Goal: Task Accomplishment & Management: Manage account settings

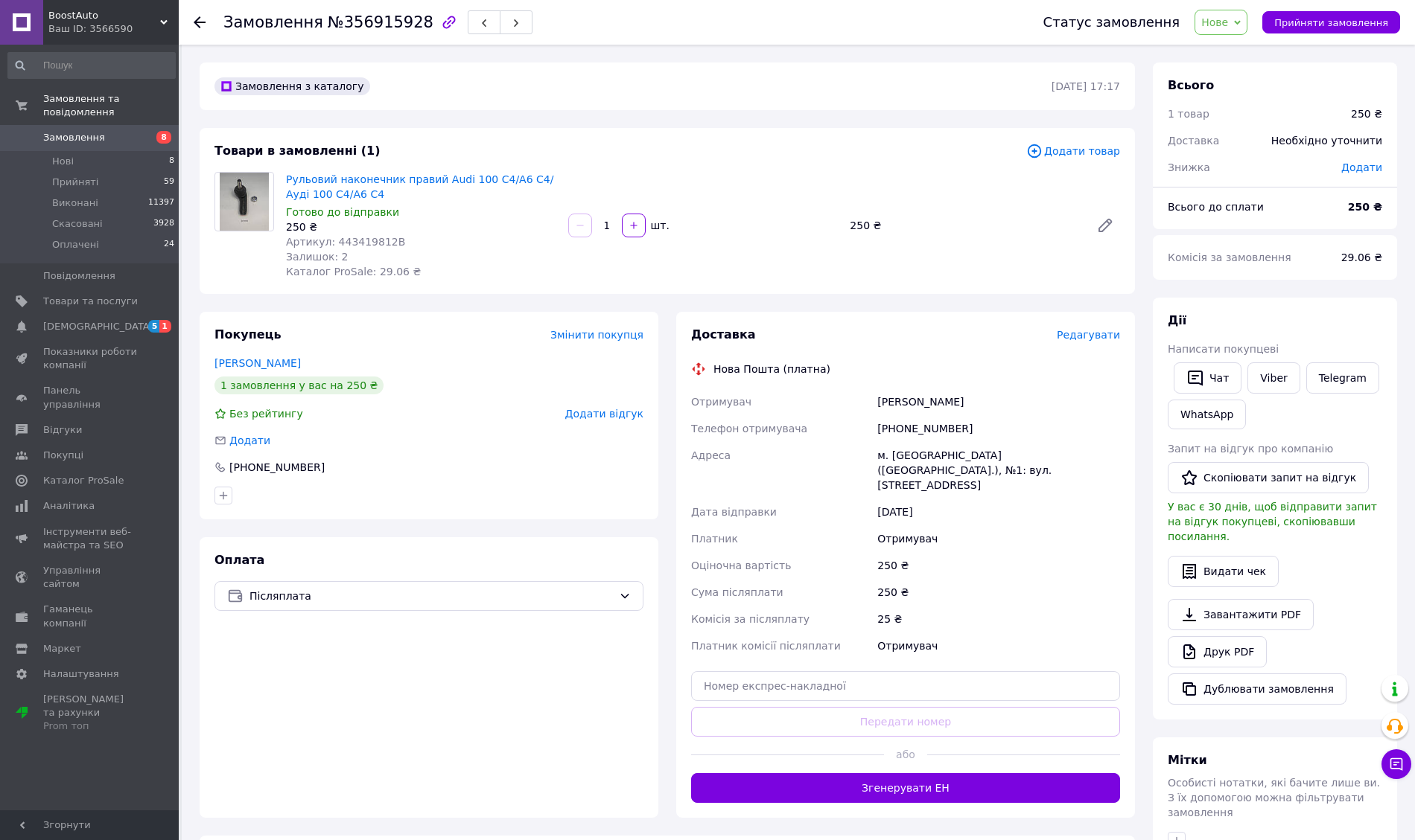
click at [364, 246] on span "Артикул: 443419812B" at bounding box center [346, 241] width 119 height 12
copy span "443419812B"
click at [108, 58] on input at bounding box center [91, 66] width 168 height 27
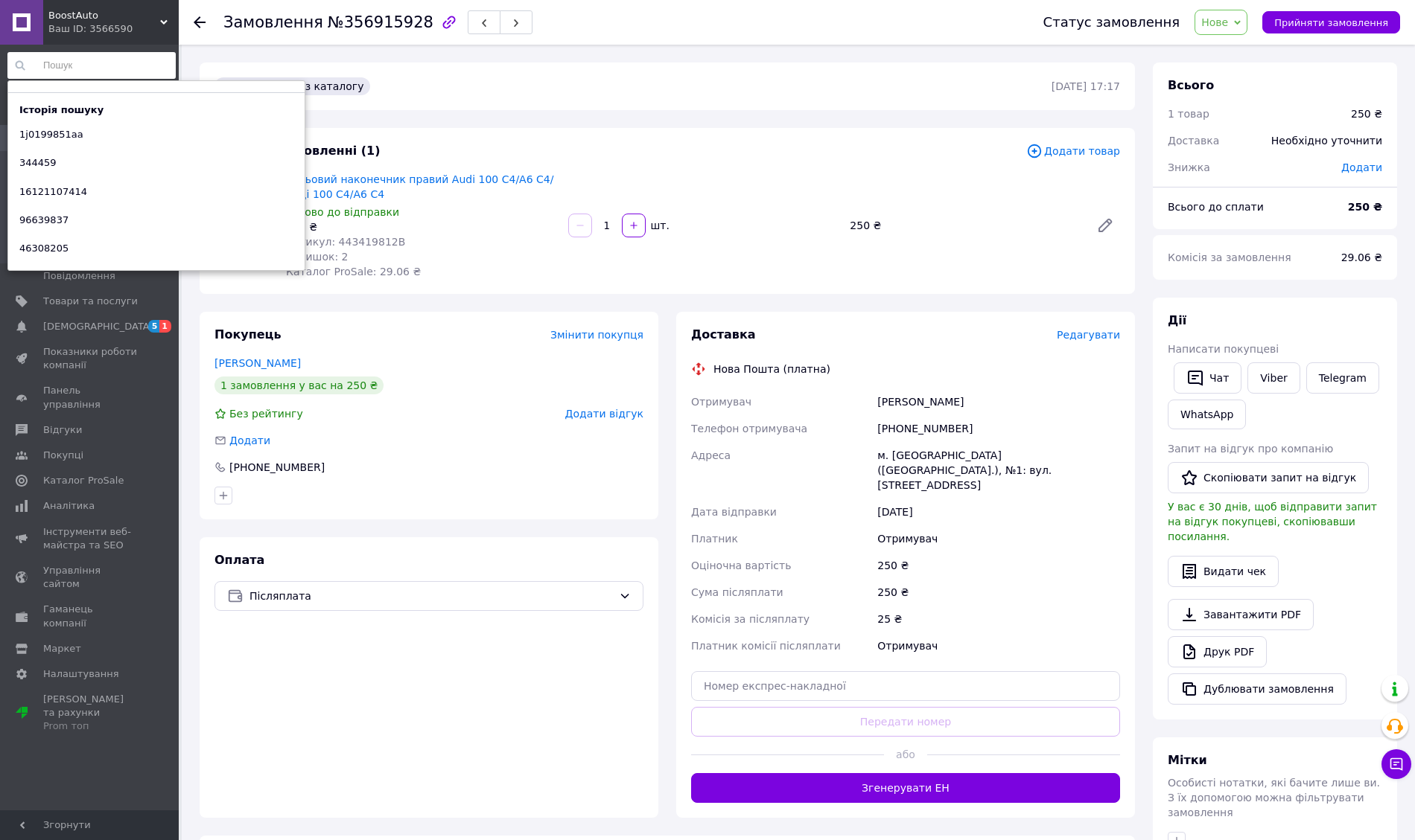
paste input "443419812b"
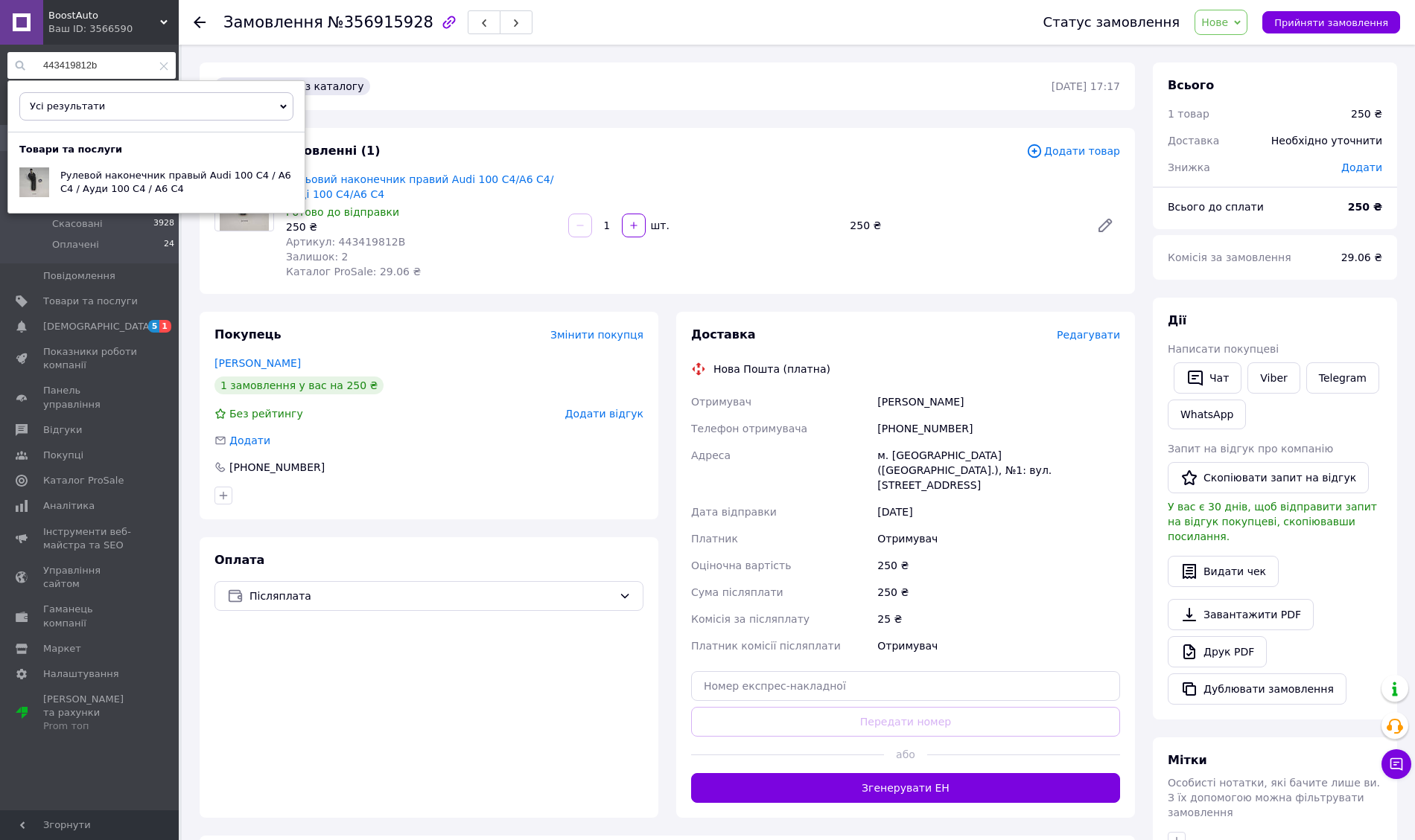
type input "443419812b"
click at [147, 189] on span "Рулевой наконечник правый Audi 100 C4 / A6 C4 / Ауди 100 С4 / А6 С4" at bounding box center [176, 182] width 231 height 24
click at [753, 128] on div "Товари в замовленні (1) Додати товар Рульовий наконечник правий Audi 100 C4/A6 …" at bounding box center [668, 212] width 935 height 166
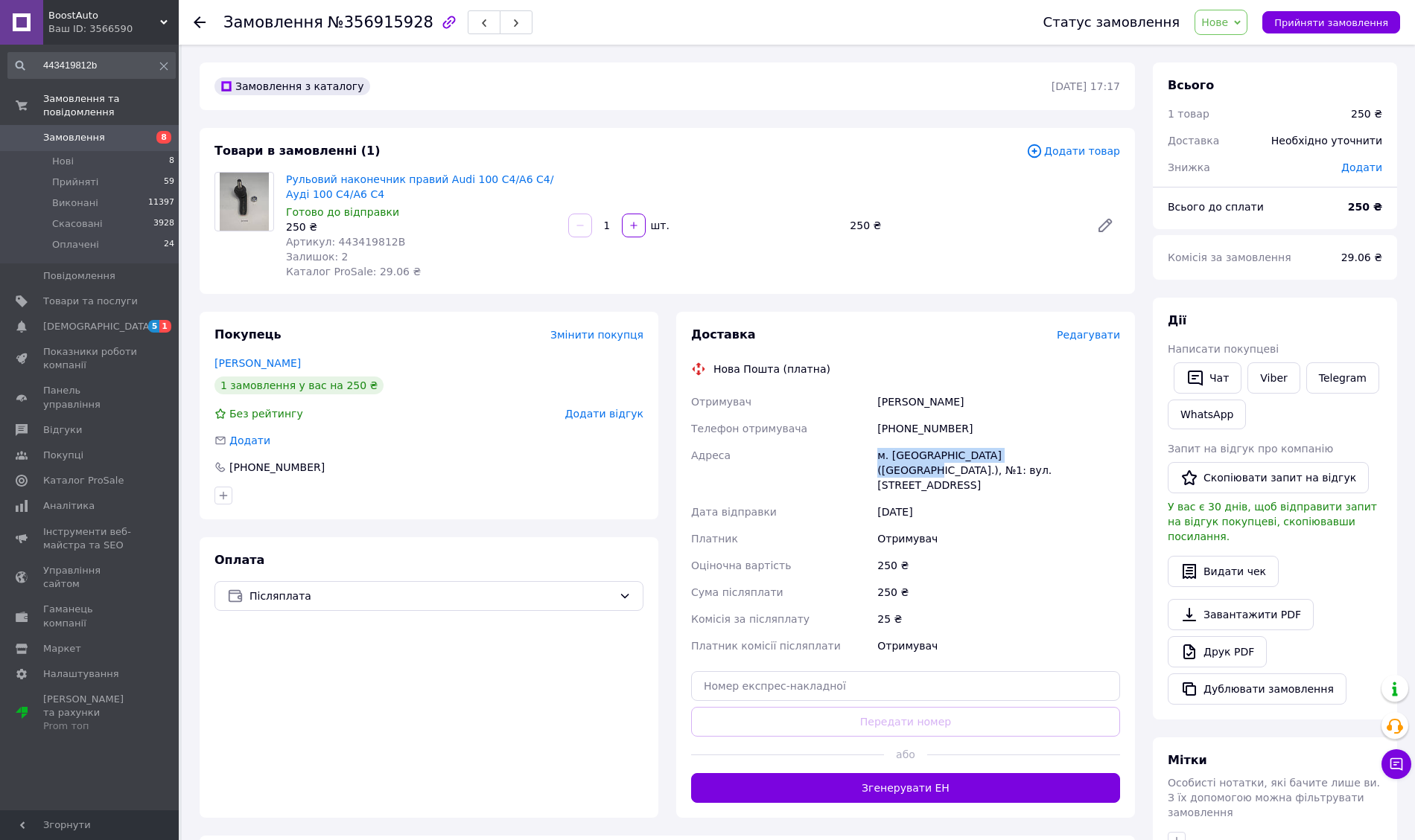
drag, startPoint x: 873, startPoint y: 456, endPoint x: 1032, endPoint y: 460, distance: 159.1
click at [1032, 460] on div "Отримувач Настащук Віктор Телефон отримувача +380978385581 Адреса м. Хотин (Чер…" at bounding box center [906, 524] width 435 height 271
copy div "Адреса м. Хотин (Чернівецька обл.), №1"
drag, startPoint x: 878, startPoint y: 401, endPoint x: 993, endPoint y: 409, distance: 115.3
click at [993, 409] on div "Настащук Віктор" at bounding box center [998, 402] width 249 height 27
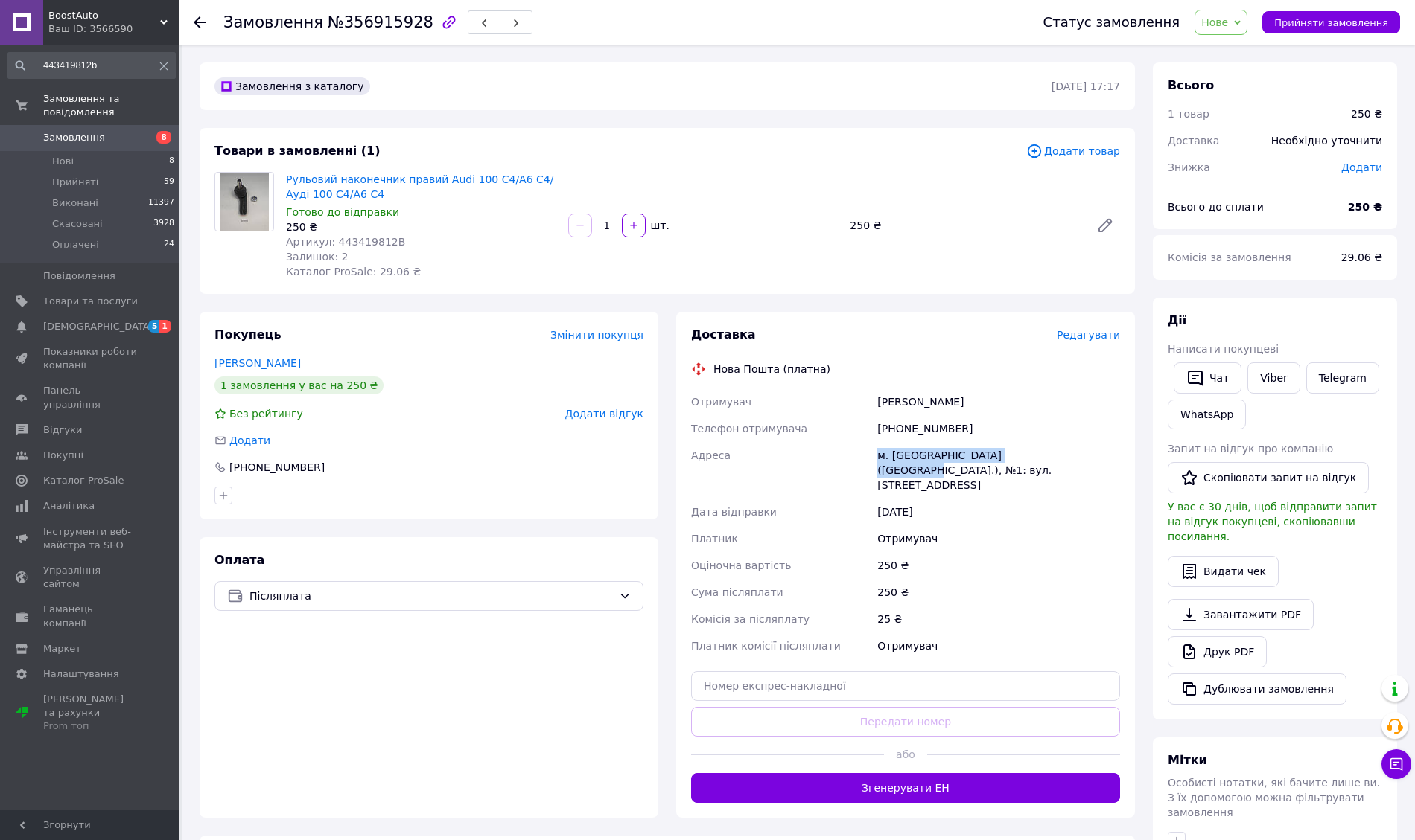
copy div "Настащук Віктор"
click at [919, 428] on div "+380978385581" at bounding box center [998, 429] width 249 height 27
copy div "380978385581"
click at [1324, 19] on span "Прийняти замовлення" at bounding box center [1331, 23] width 114 height 11
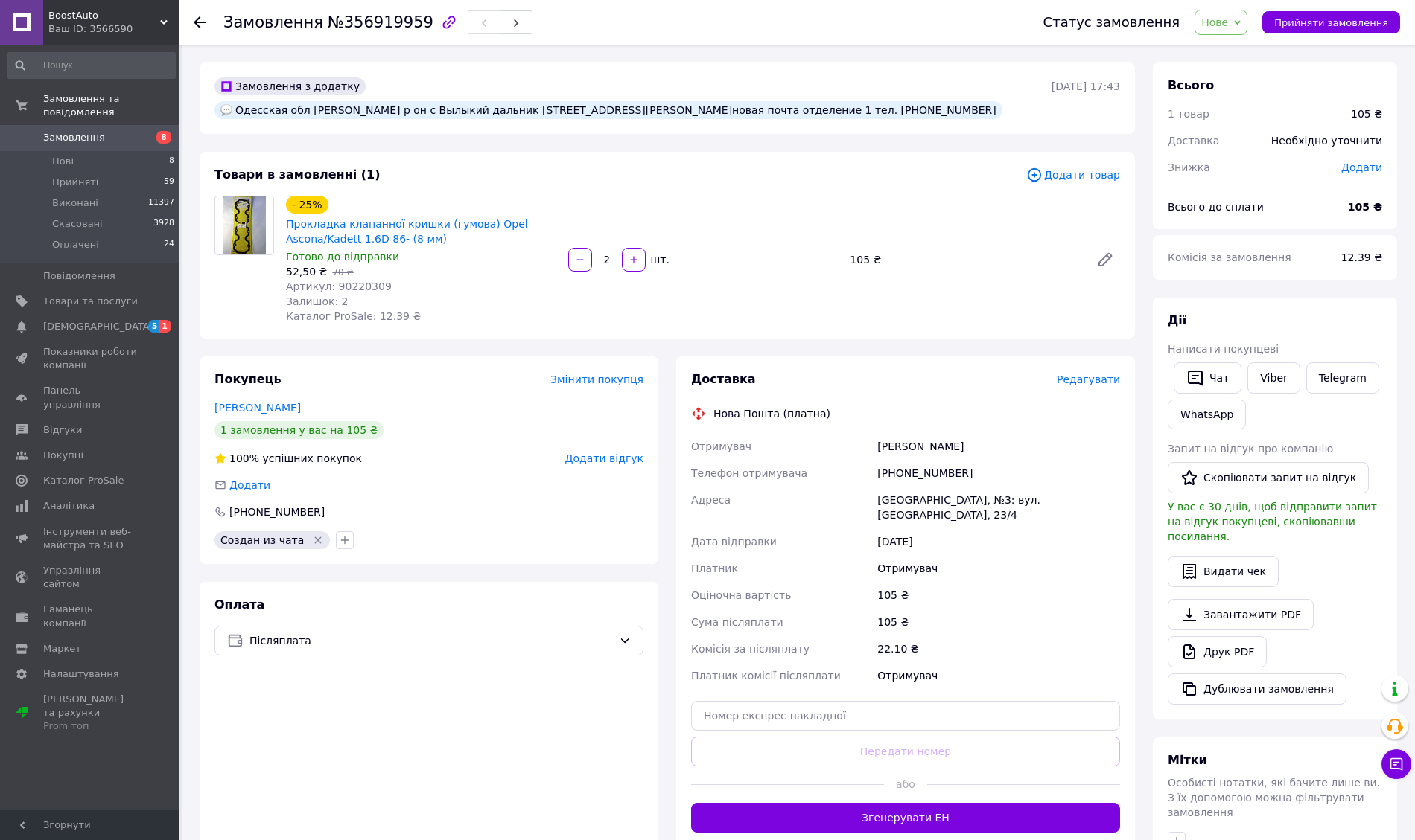
click at [1076, 373] on span "Редагувати" at bounding box center [1088, 379] width 63 height 12
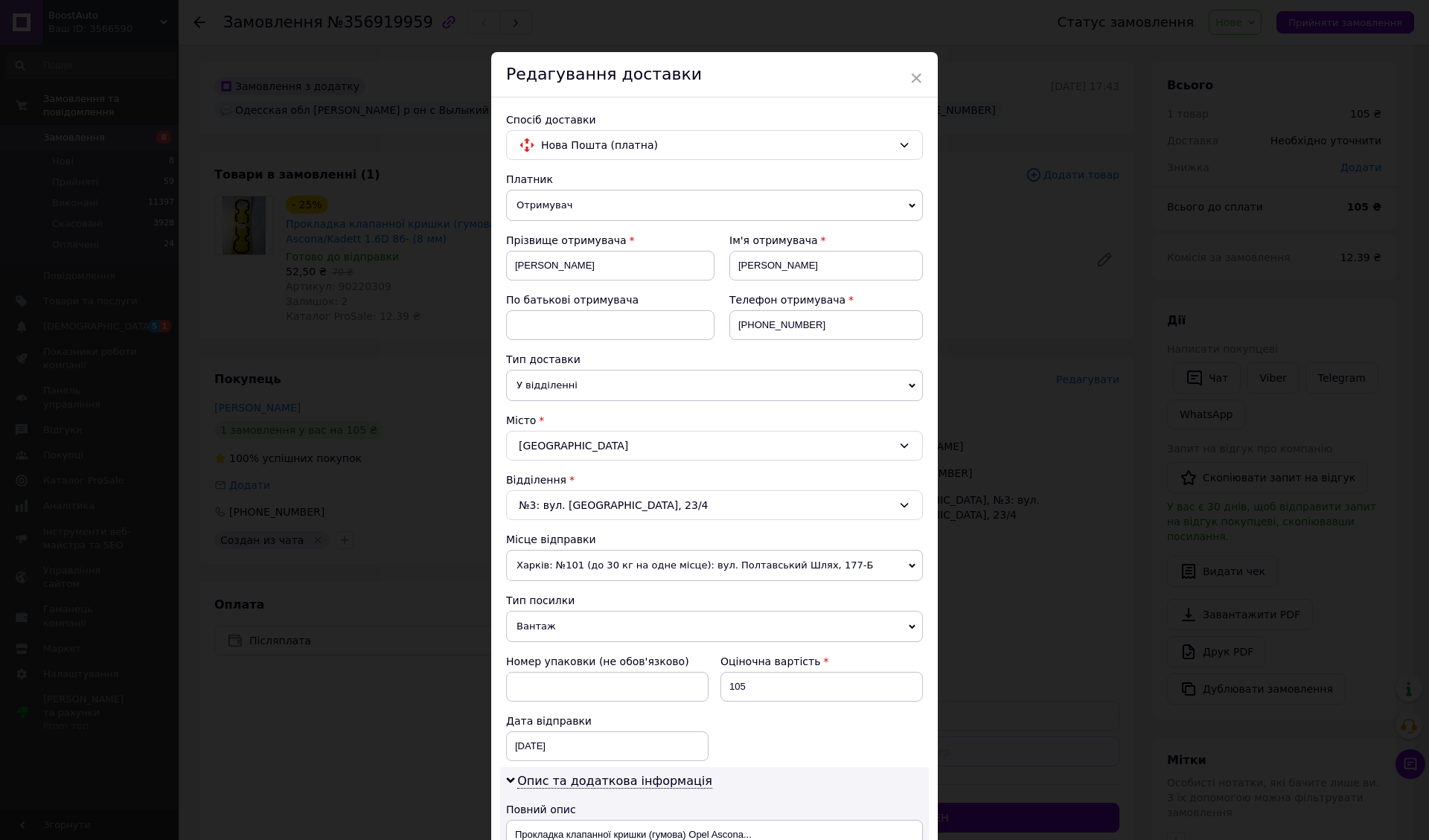
click at [777, 414] on div "Місто" at bounding box center [714, 420] width 417 height 14
click at [774, 402] on div "Платник Отримувач Відправник Прізвище отримувача Краснящих Ім'я отримувача Алек…" at bounding box center [714, 688] width 417 height 1033
click at [717, 448] on div "Одеса" at bounding box center [714, 446] width 417 height 30
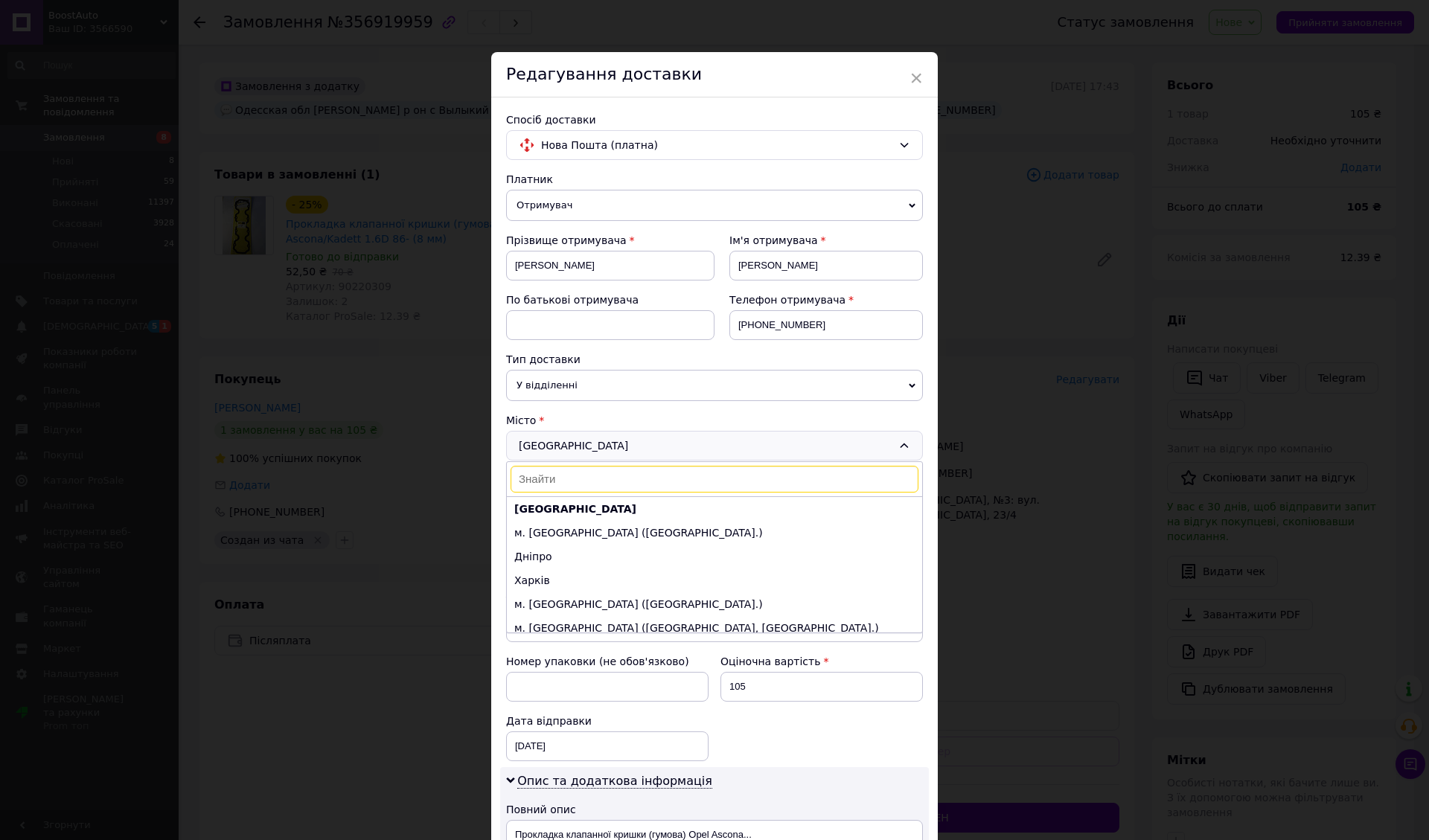
type input "D"
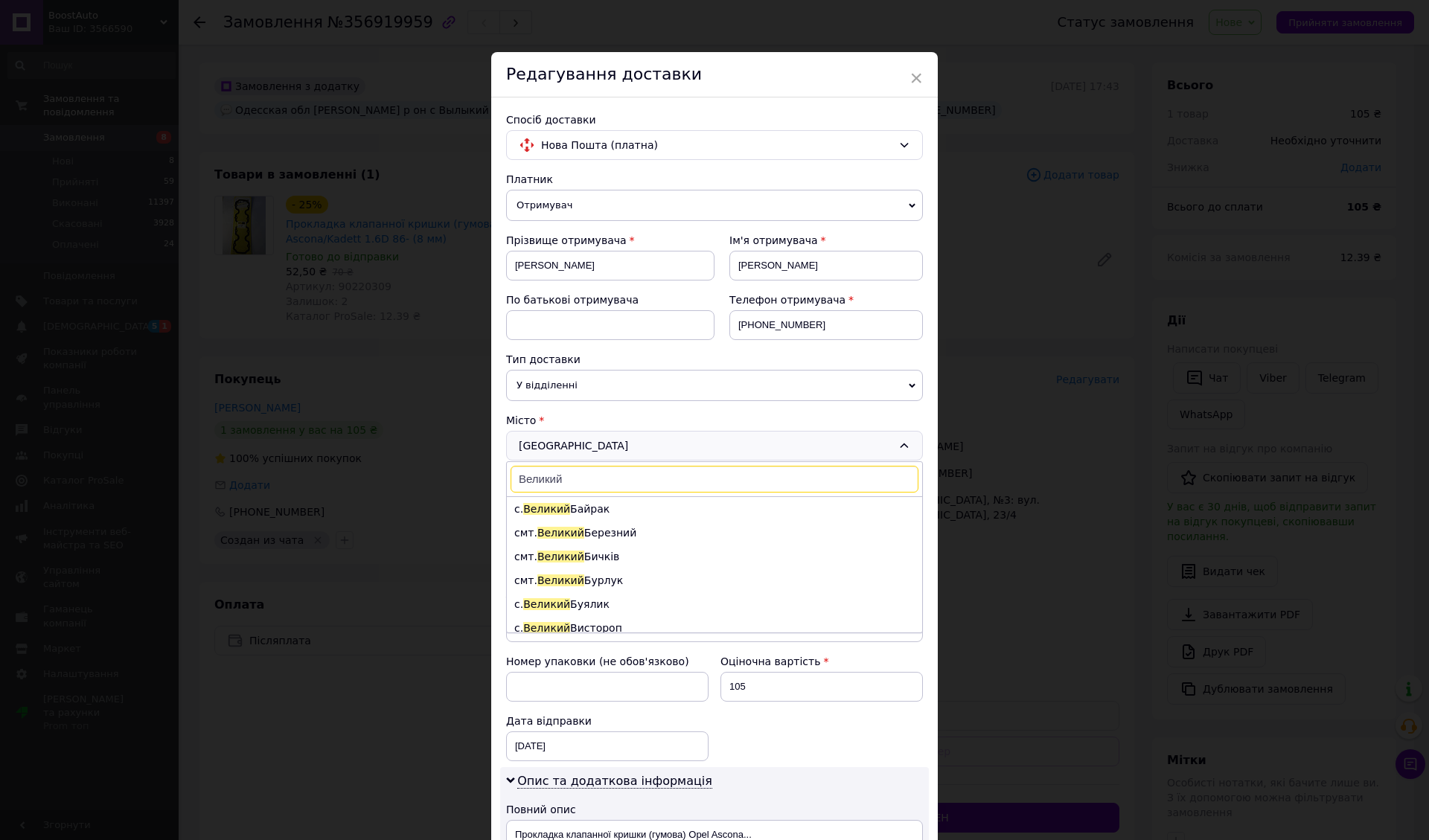
type input "Великий"
click at [625, 570] on li "смт. Великий Бурлук" at bounding box center [714, 580] width 415 height 24
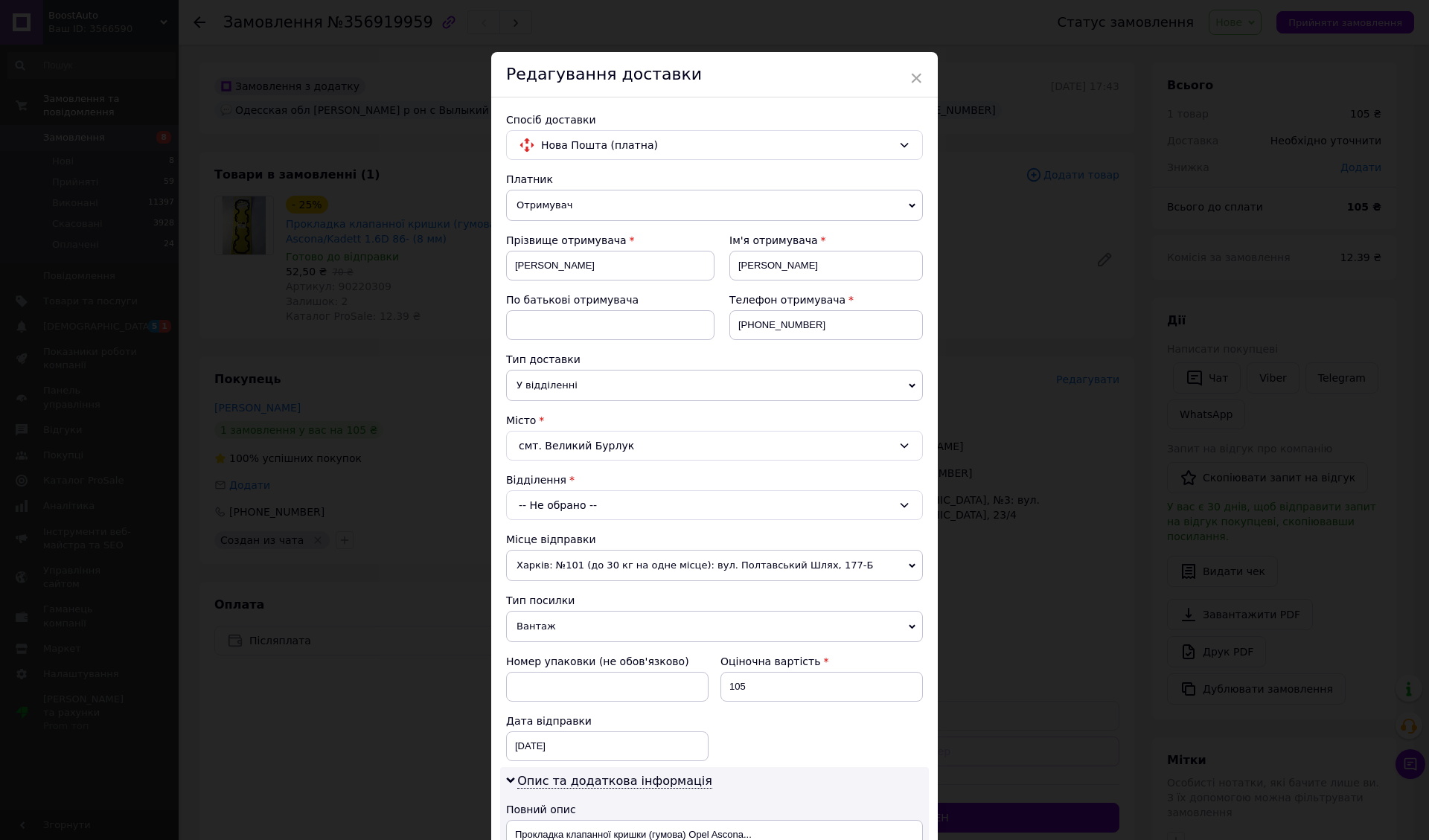
click at [662, 507] on div "-- Не обрано --" at bounding box center [714, 505] width 417 height 30
click at [663, 569] on li "№1 (до 30 кг на одне місце): вул. Паркова, 27" at bounding box center [714, 569] width 415 height 24
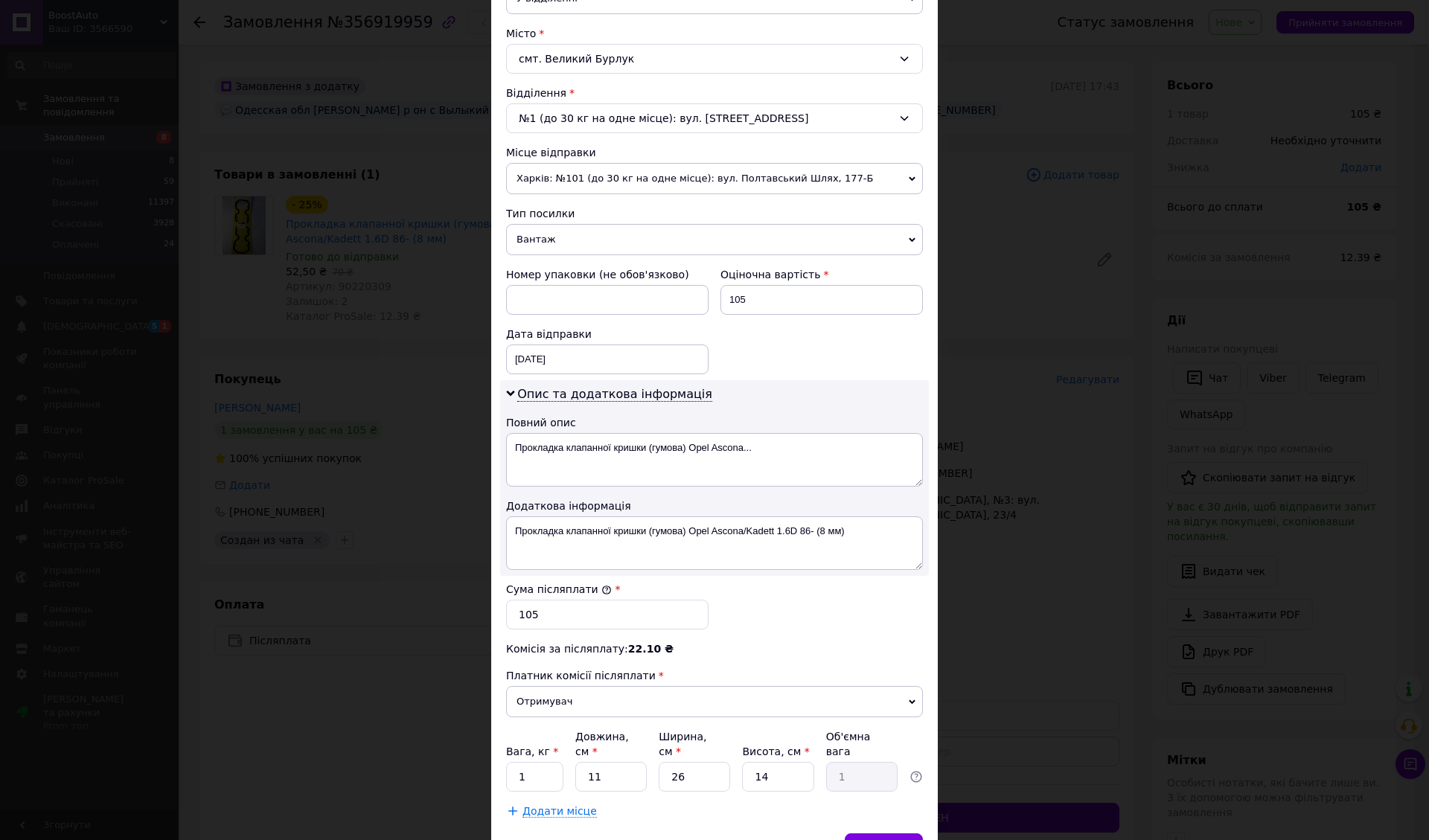
scroll to position [453, 0]
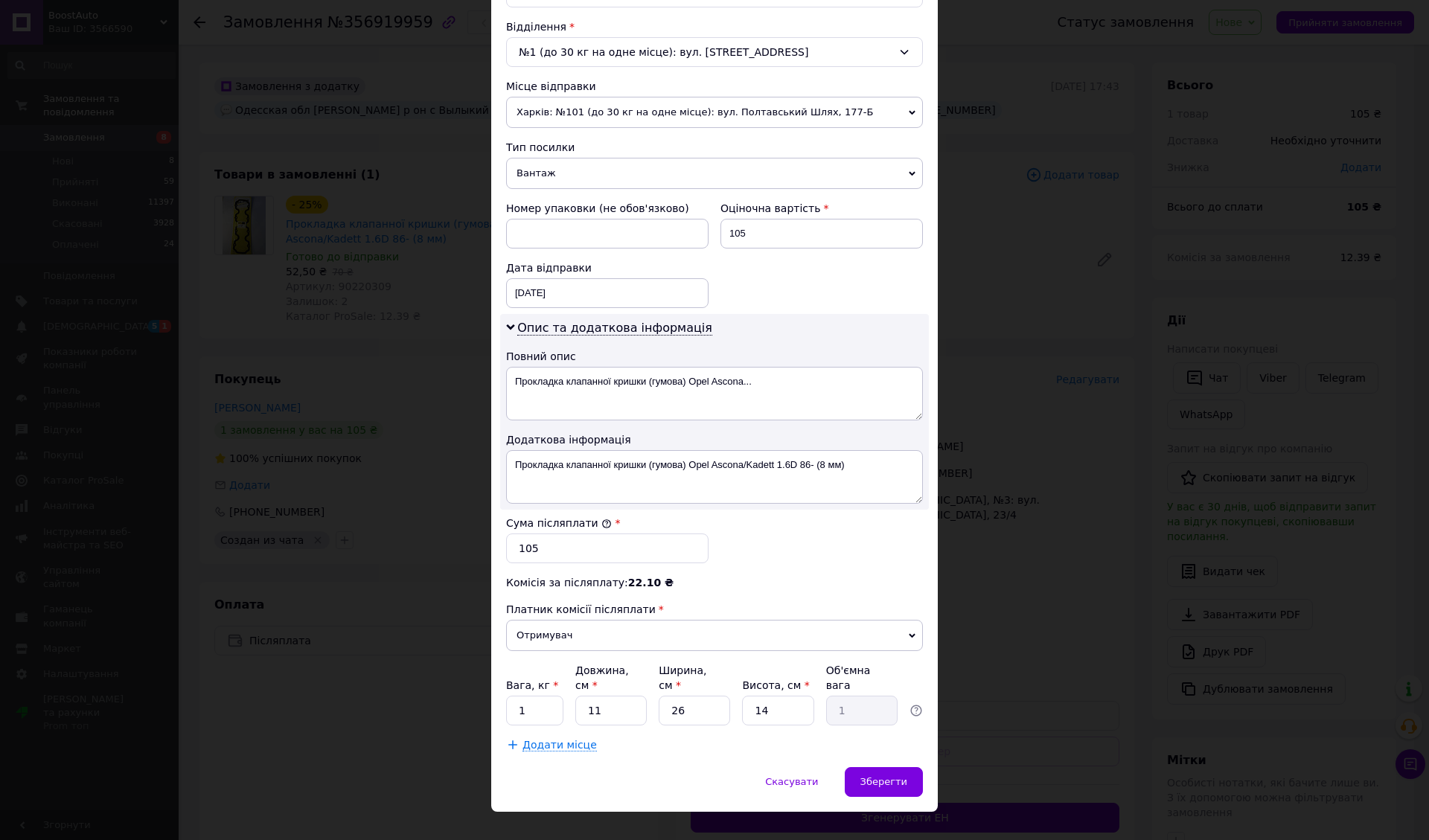
click at [864, 768] on div "Зберегти" at bounding box center [884, 782] width 78 height 30
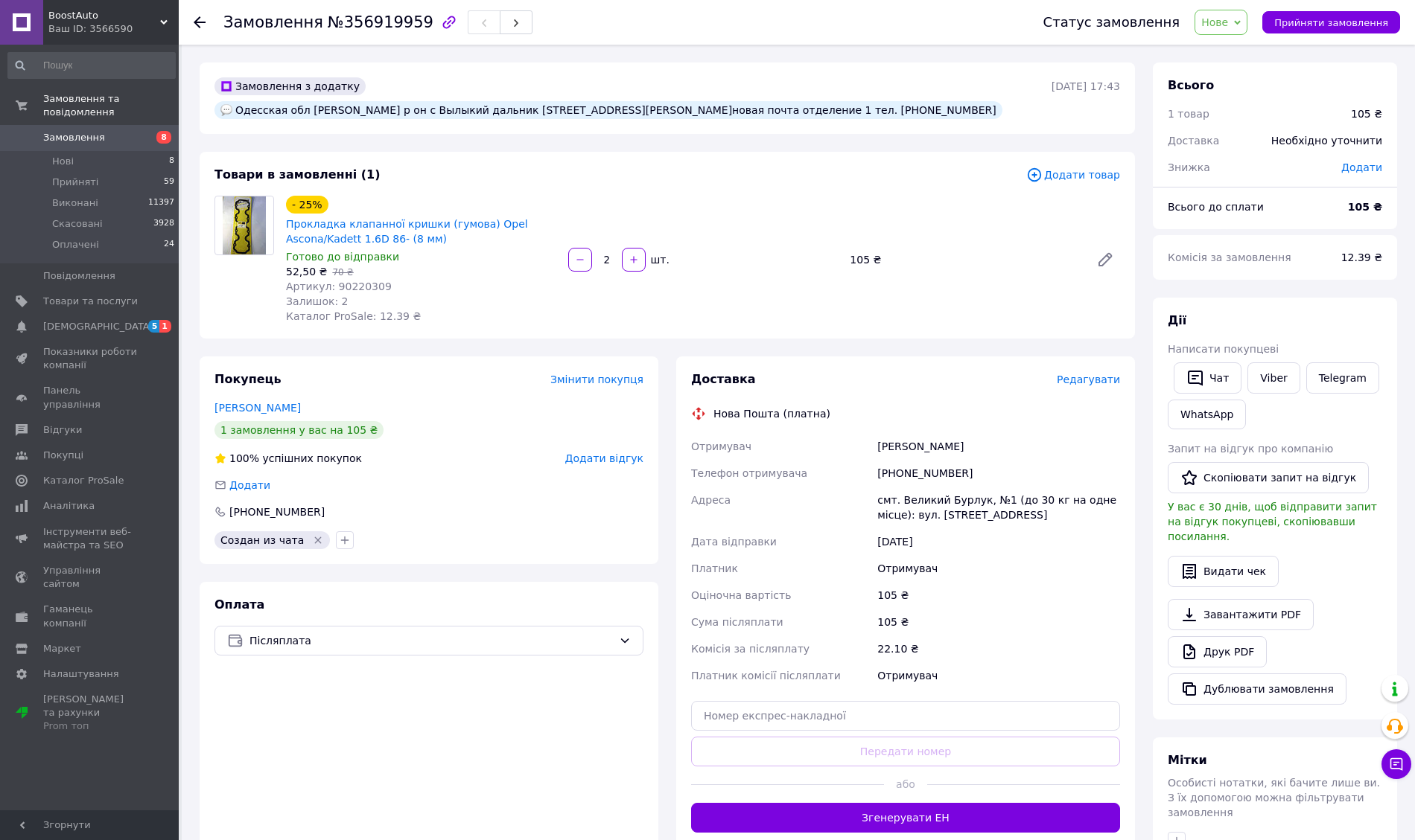
click at [1102, 373] on span "Редагувати" at bounding box center [1088, 379] width 63 height 12
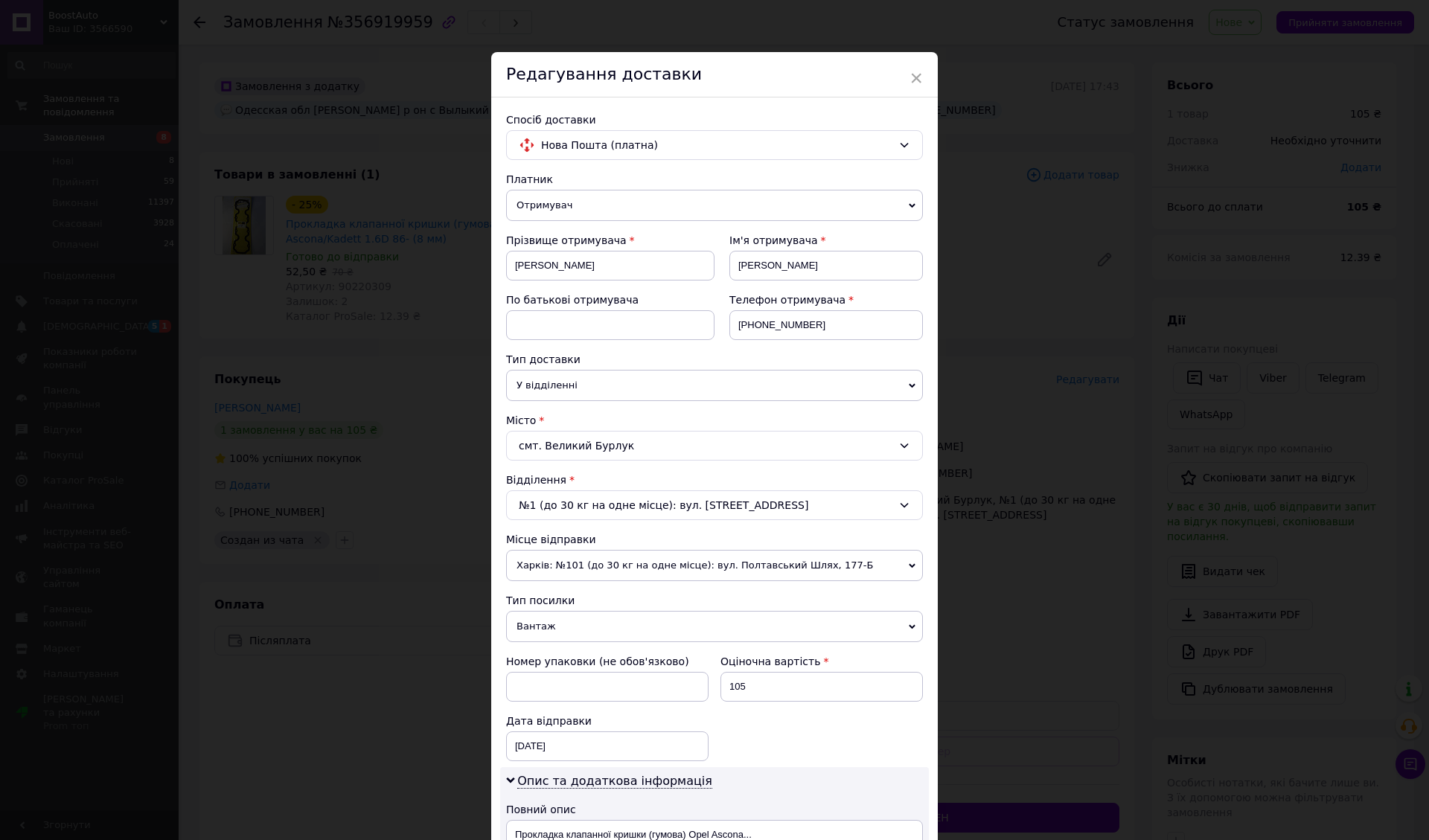
click at [686, 444] on div "смт. Великий Бурлук" at bounding box center [714, 446] width 417 height 30
type input "великий дальн"
click at [604, 512] on li "с. Великий Дальн ик" at bounding box center [714, 509] width 415 height 24
click at [610, 496] on div "-- Не обрано --" at bounding box center [714, 505] width 417 height 30
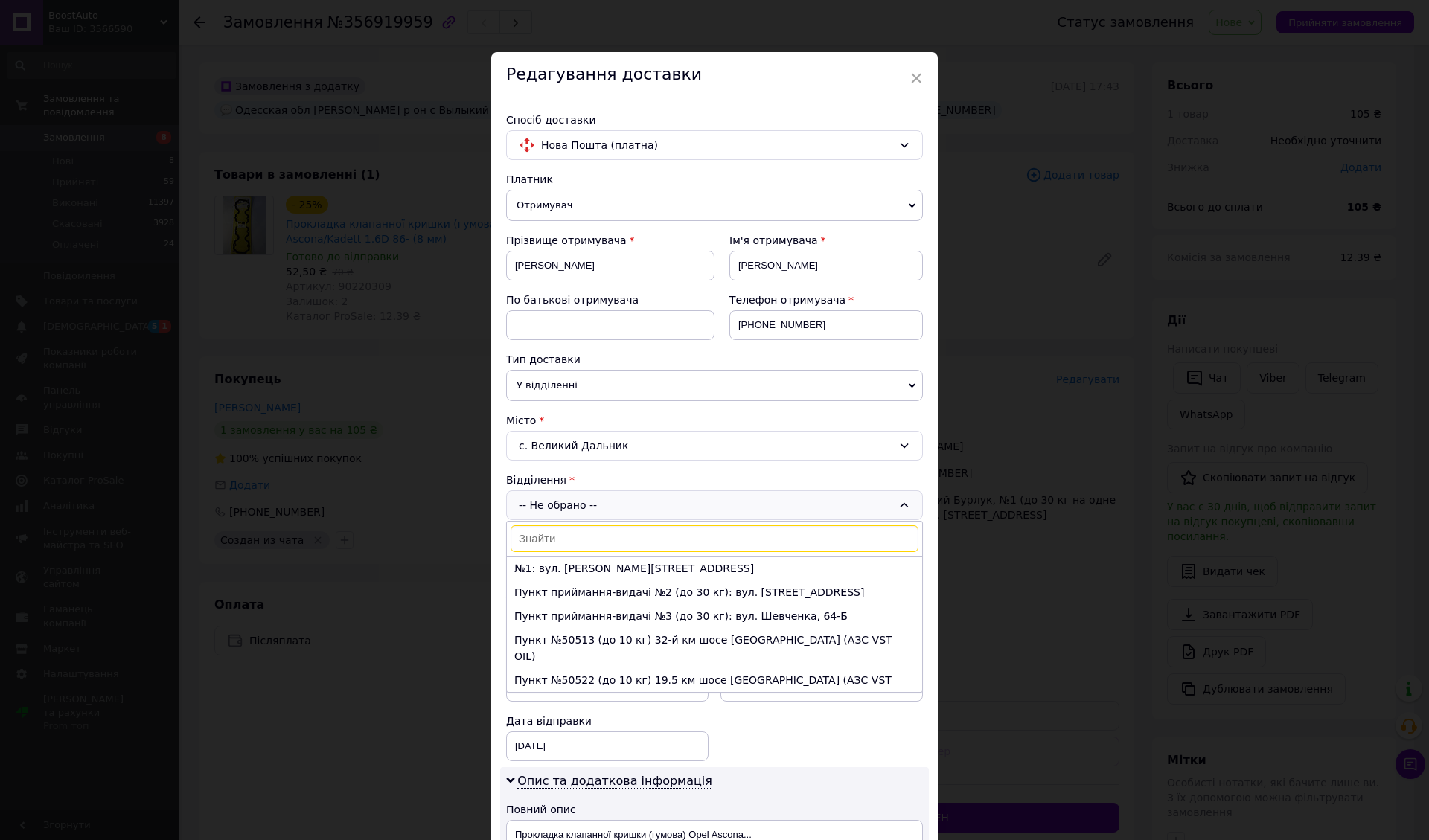
click at [597, 571] on li "№1: вул. Богдана Хмельницького, 54" at bounding box center [714, 569] width 415 height 24
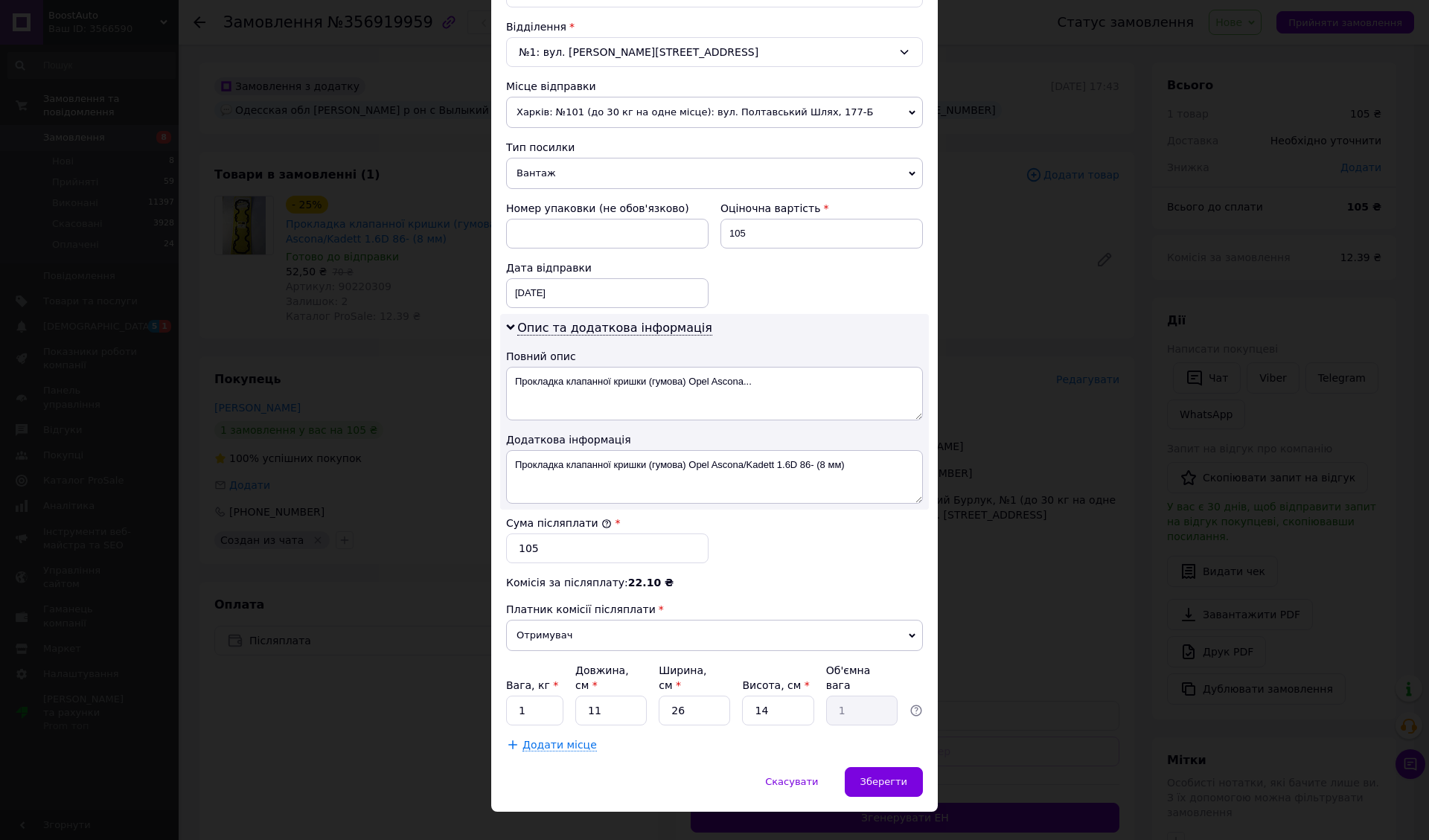
click at [875, 768] on div "Зберегти" at bounding box center [884, 782] width 78 height 30
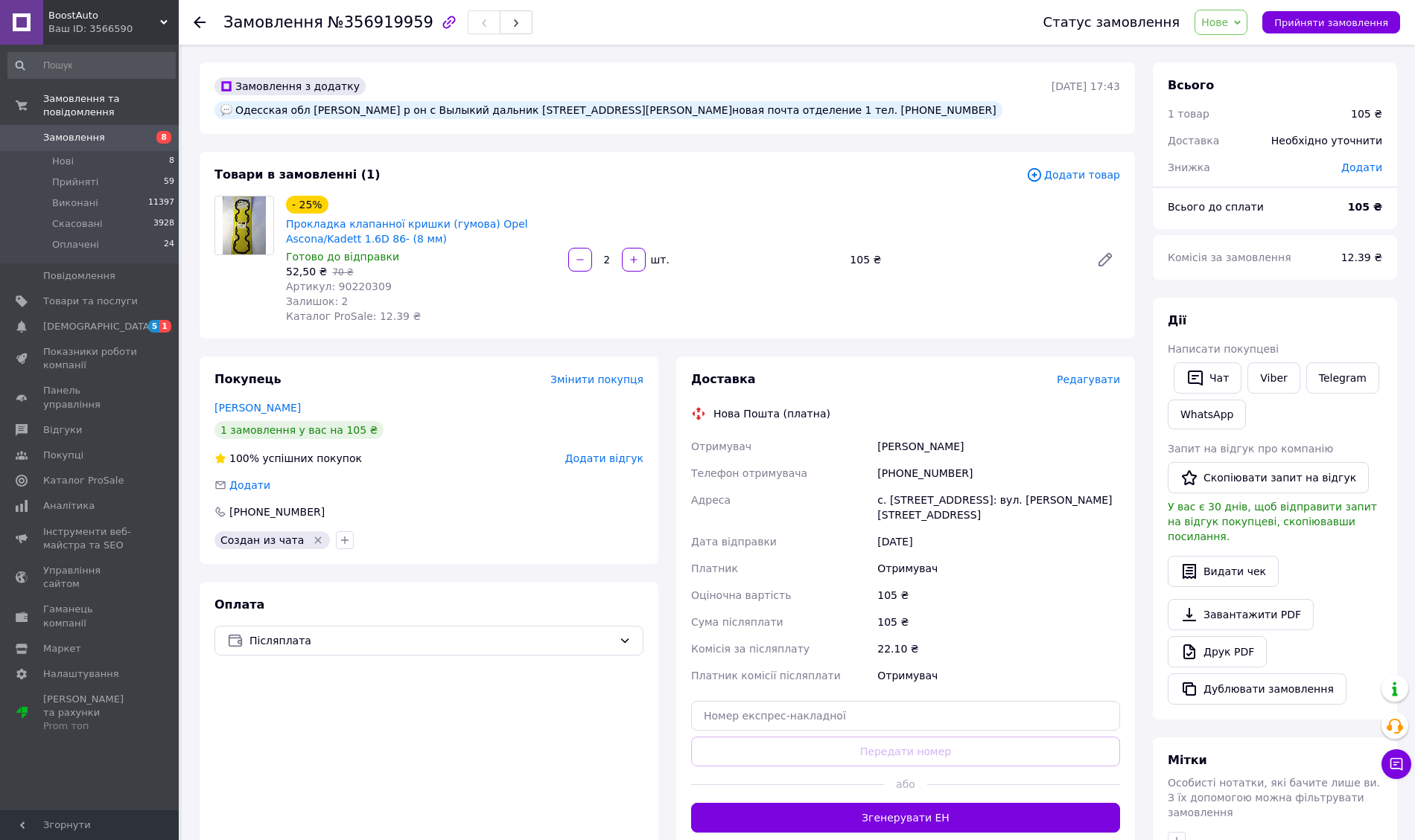
click at [356, 280] on span "Артикул: 90220309" at bounding box center [338, 286] width 106 height 12
copy span "90220309"
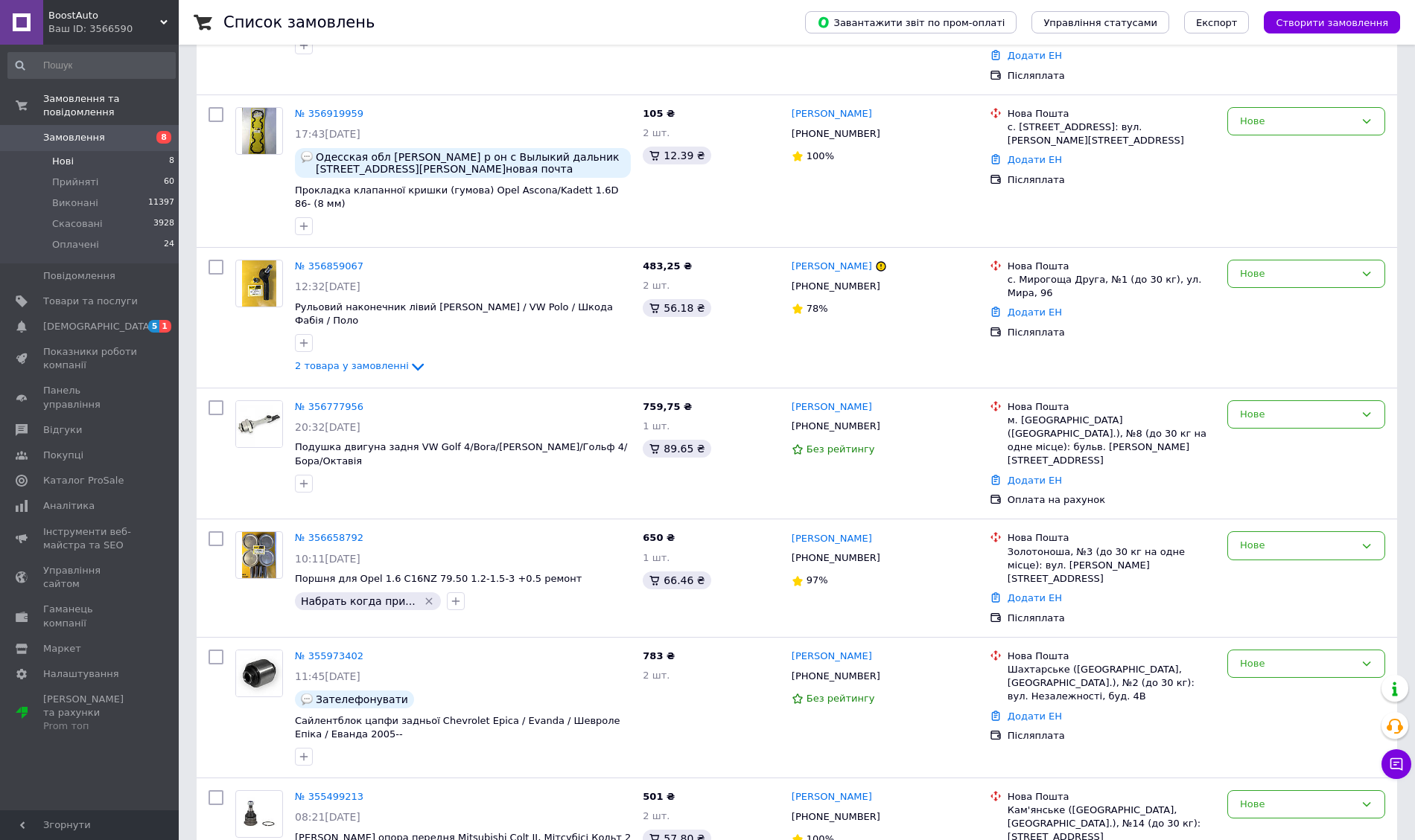
scroll to position [368, 0]
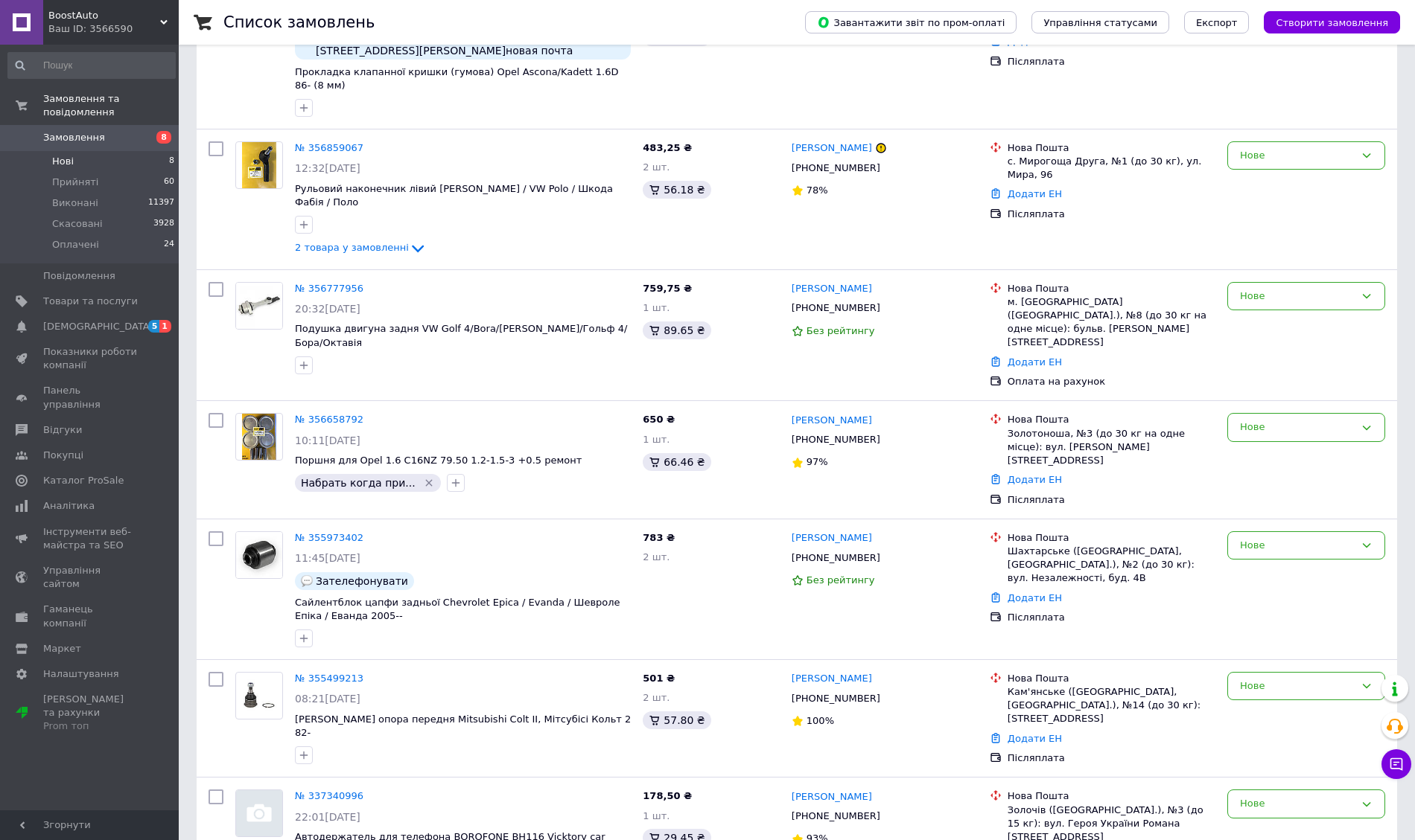
click at [118, 173] on li "Прийняті 60" at bounding box center [91, 182] width 183 height 21
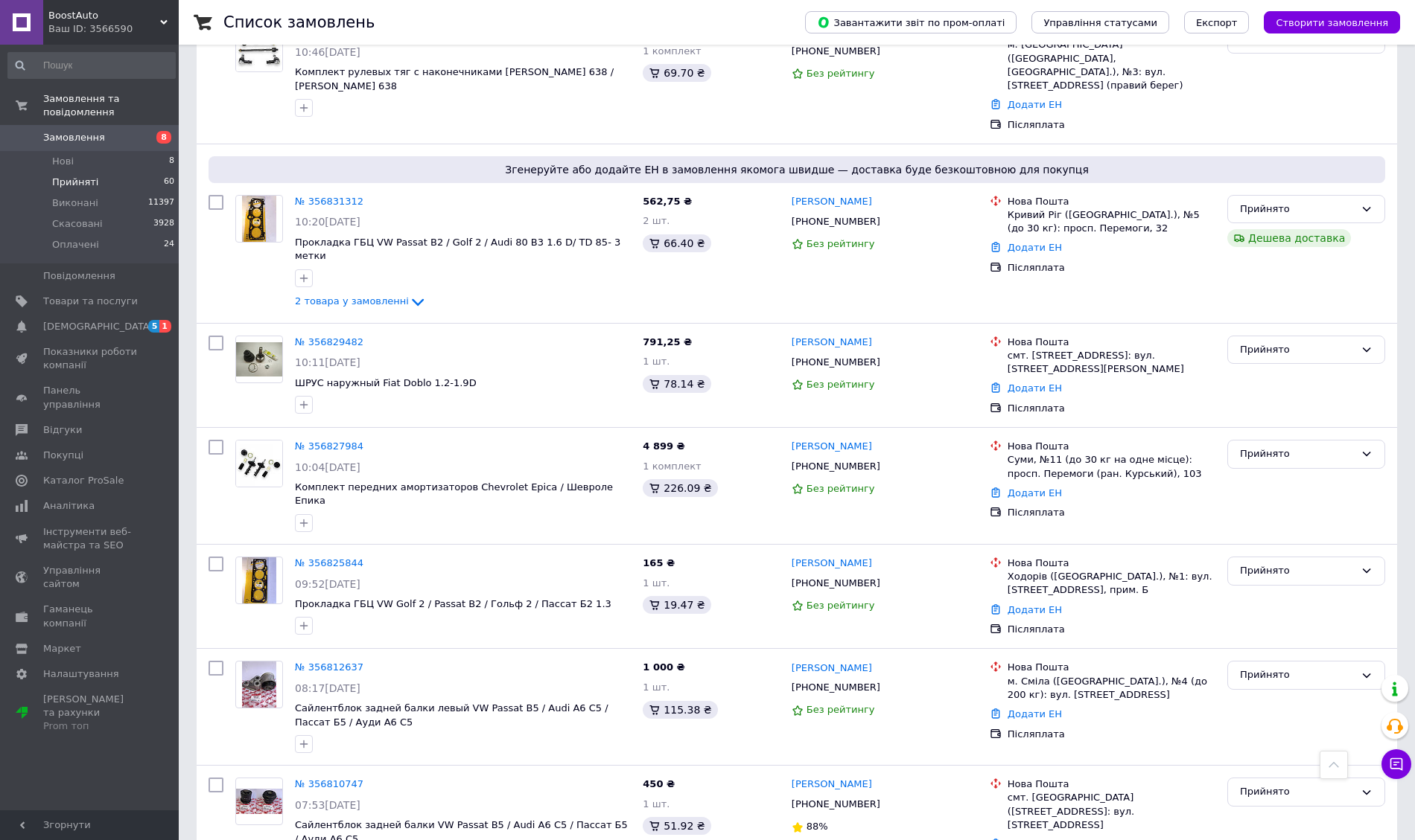
scroll to position [893, 0]
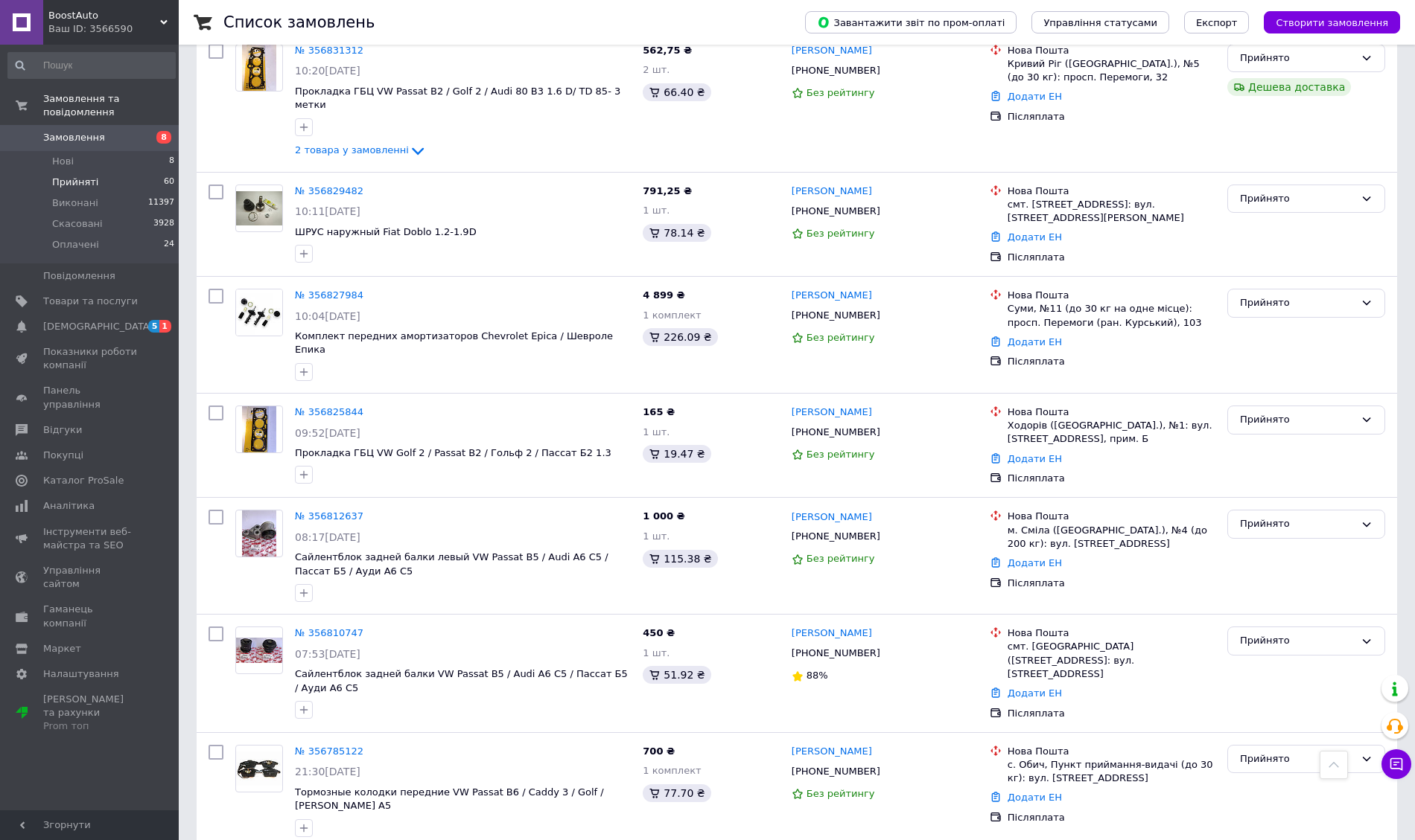
click at [309, 289] on link "№ 356827984" at bounding box center [329, 295] width 69 height 11
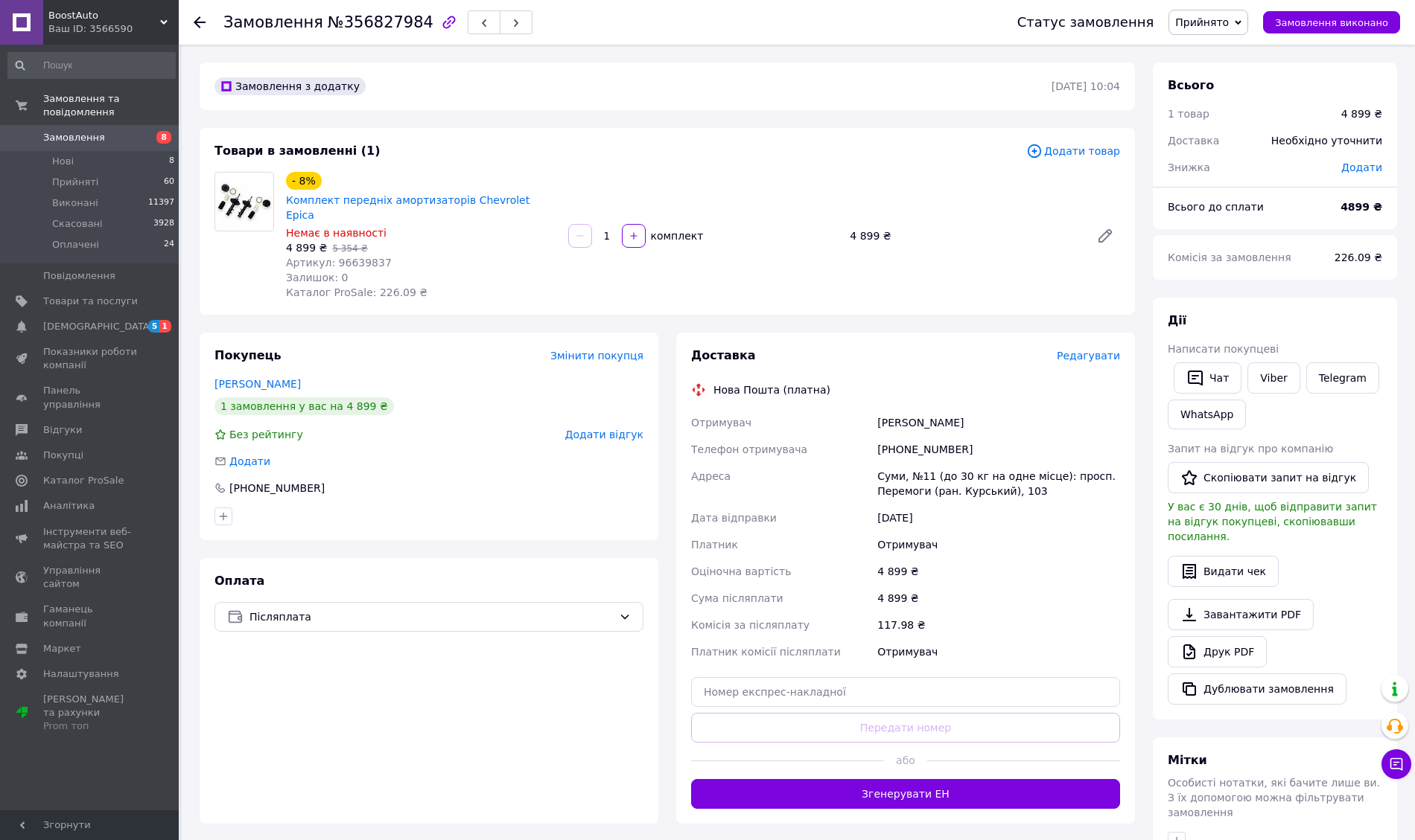
click at [357, 257] on span "Артикул: 96639837" at bounding box center [338, 262] width 106 height 12
copy span "96639837"
